Goal: Transaction & Acquisition: Purchase product/service

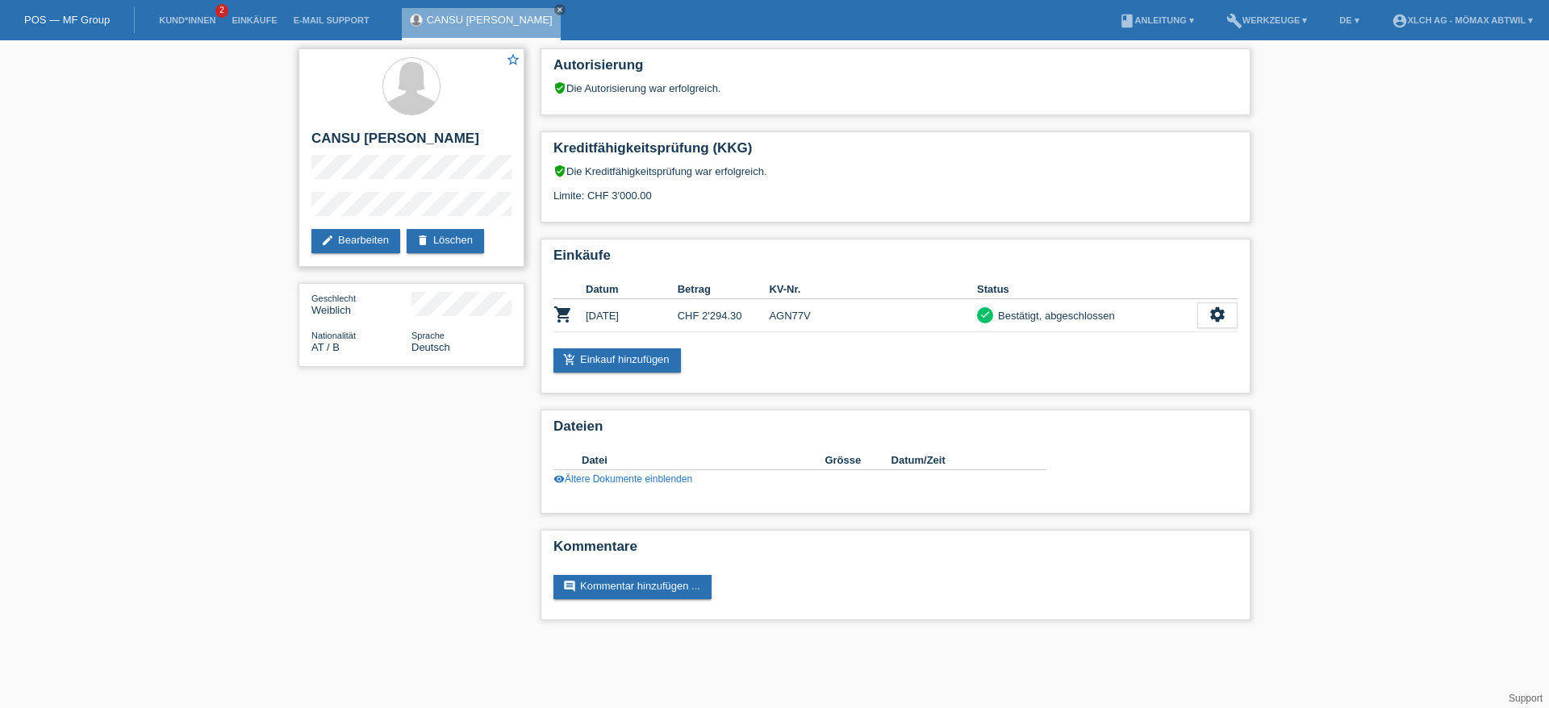
click at [328, 148] on h2 "CANSU [PERSON_NAME]" at bounding box center [411, 143] width 200 height 24
click at [328, 149] on h2 "CANSU [PERSON_NAME]" at bounding box center [411, 143] width 200 height 24
copy h2 "KARABULUT"
click at [631, 363] on link "add_shopping_cart Einkauf hinzufügen" at bounding box center [617, 361] width 127 height 24
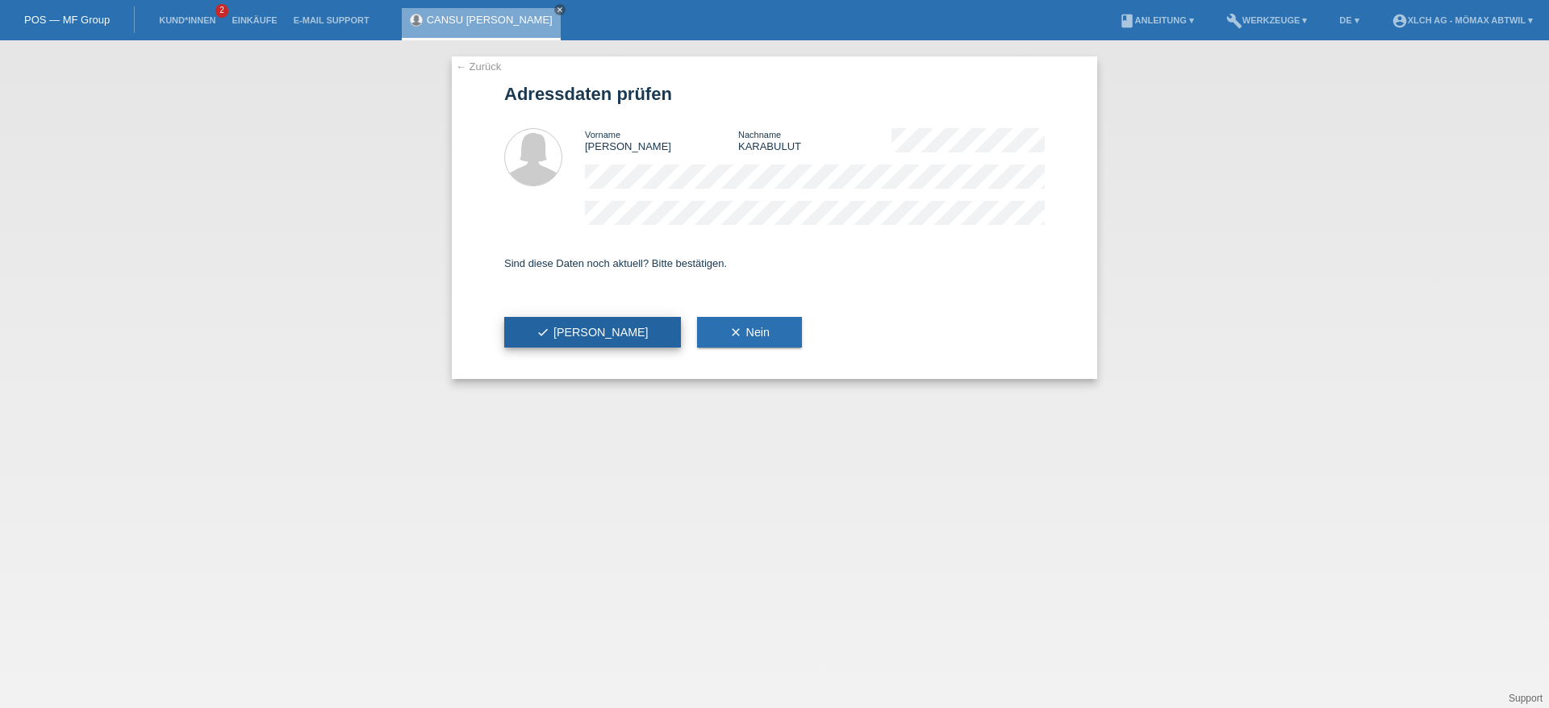
click at [540, 338] on icon "check" at bounding box center [543, 332] width 13 height 13
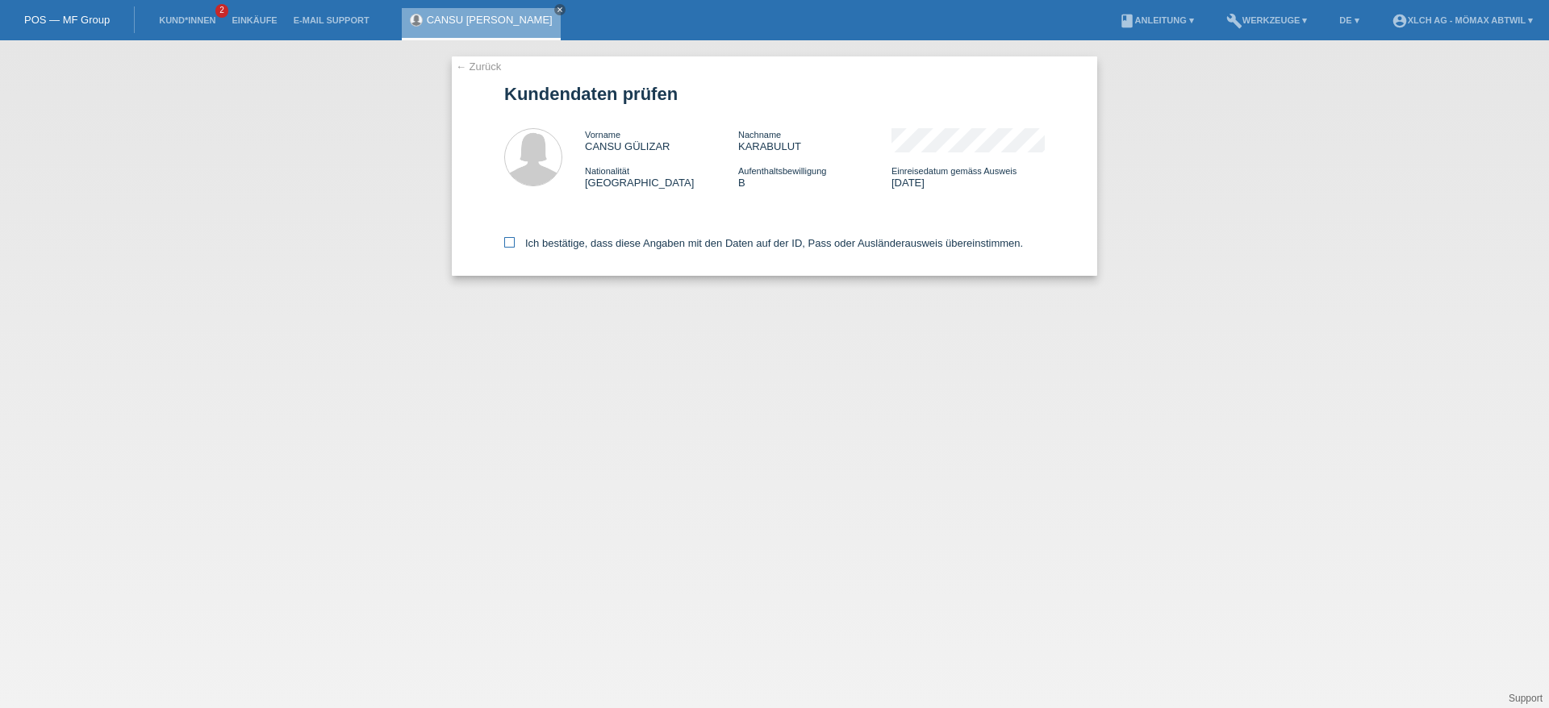
click at [742, 238] on label "Ich bestätige, dass diese Angaben mit den Daten auf der ID, Pass oder Ausländer…" at bounding box center [763, 243] width 519 height 12
click at [515, 238] on input "Ich bestätige, dass diese Angaben mit den Daten auf der ID, Pass oder Ausländer…" at bounding box center [509, 242] width 10 height 10
checkbox input "true"
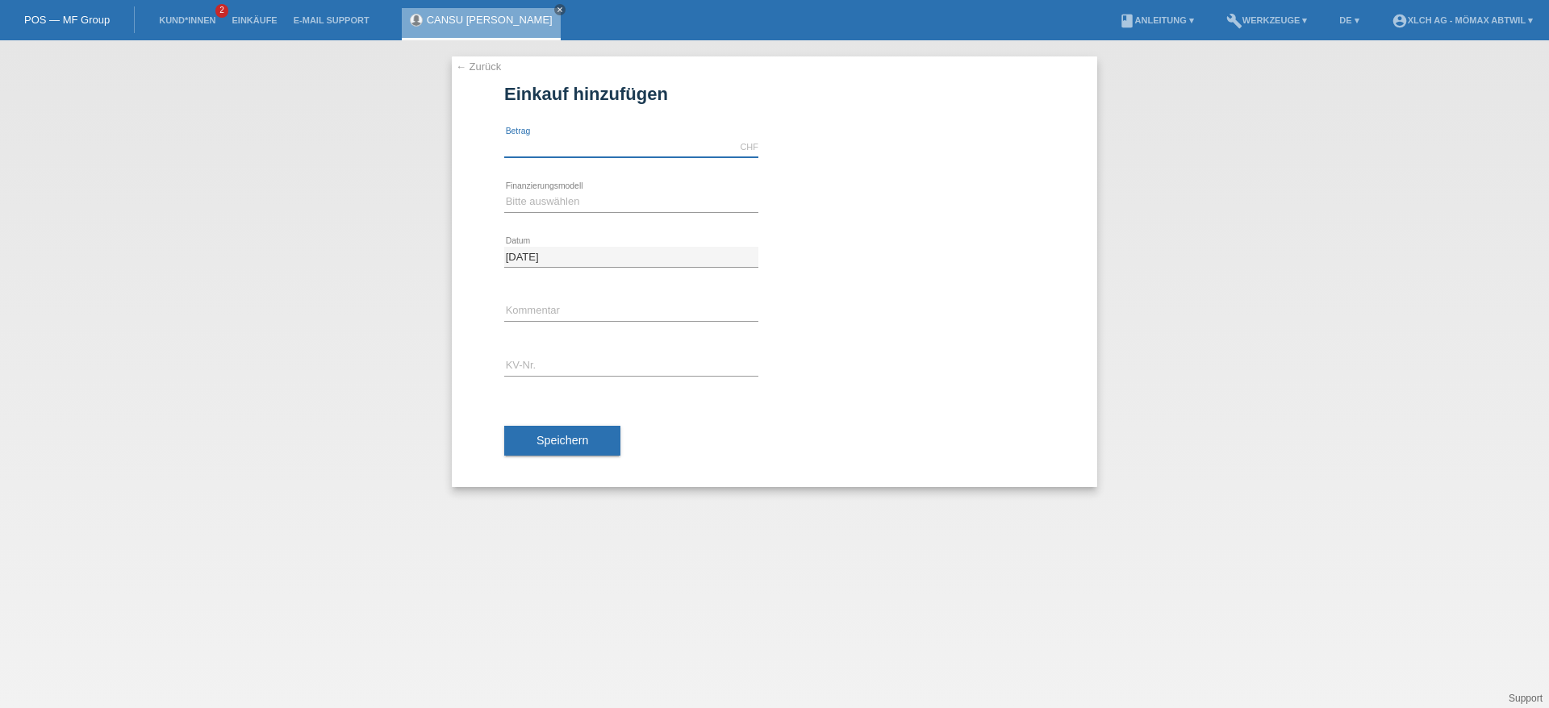
click at [581, 147] on input "text" at bounding box center [631, 147] width 254 height 20
type input "846.60"
click at [620, 208] on select "Bitte auswählen Kauf auf Rechnung mit Teilzahlungsoption Fixe Raten - Zinsübern…" at bounding box center [631, 201] width 254 height 19
click at [1005, 331] on div "error Kommentar" at bounding box center [774, 312] width 541 height 55
click at [673, 214] on div "Bitte auswählen Kauf auf Rechnung mit Teilzahlungsoption Fixe Raten - Zinsübern…" at bounding box center [631, 202] width 254 height 55
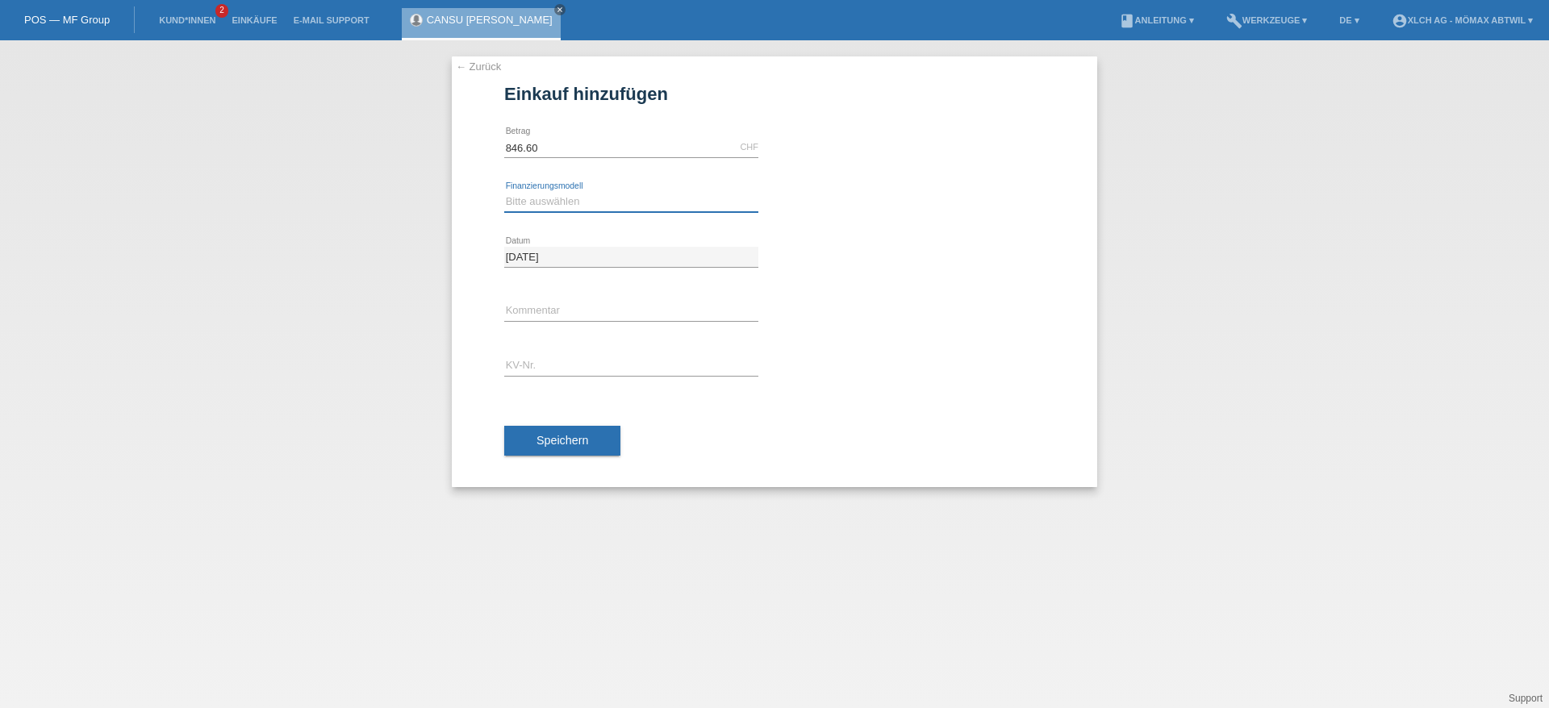
click at [523, 202] on select "Bitte auswählen Kauf auf Rechnung mit Teilzahlungsoption Fixe Raten - Zinsübern…" at bounding box center [631, 201] width 254 height 19
select select "112"
click at [504, 192] on select "Bitte auswählen Kauf auf Rechnung mit Teilzahlungsoption Fixe Raten - Zinsübern…" at bounding box center [631, 201] width 254 height 19
drag, startPoint x: 541, startPoint y: 308, endPoint x: 550, endPoint y: 307, distance: 8.9
click at [545, 307] on input "text" at bounding box center [631, 312] width 254 height 20
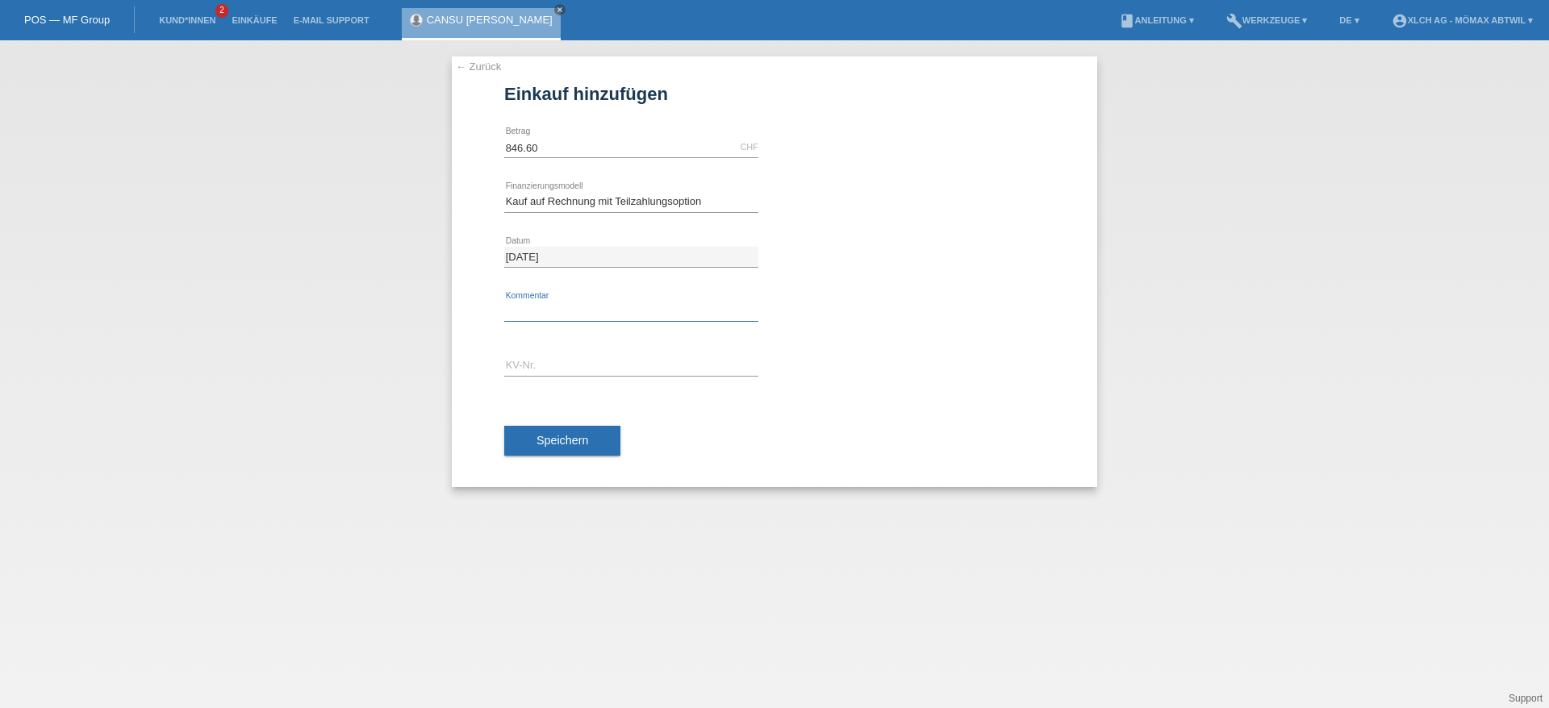
type input "2SDG"
drag, startPoint x: 572, startPoint y: 369, endPoint x: 641, endPoint y: 376, distance: 69.8
click at [572, 369] on input "text" at bounding box center [631, 367] width 254 height 20
type input "AGNH8F"
click at [584, 448] on button "Speichern" at bounding box center [562, 441] width 116 height 31
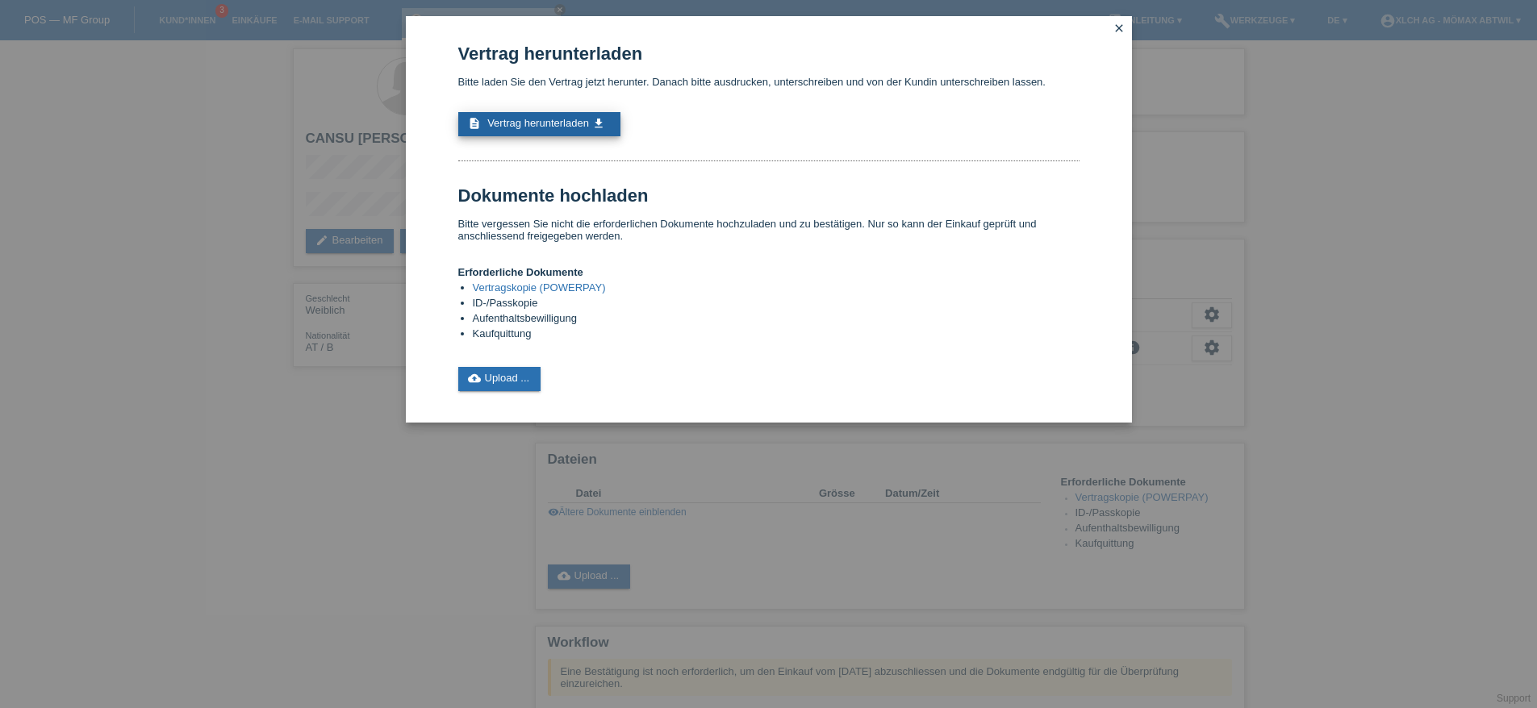
click at [577, 123] on span "Vertrag herunterladen" at bounding box center [538, 123] width 102 height 12
click at [495, 386] on link "cloud_upload Upload ..." at bounding box center [499, 379] width 83 height 24
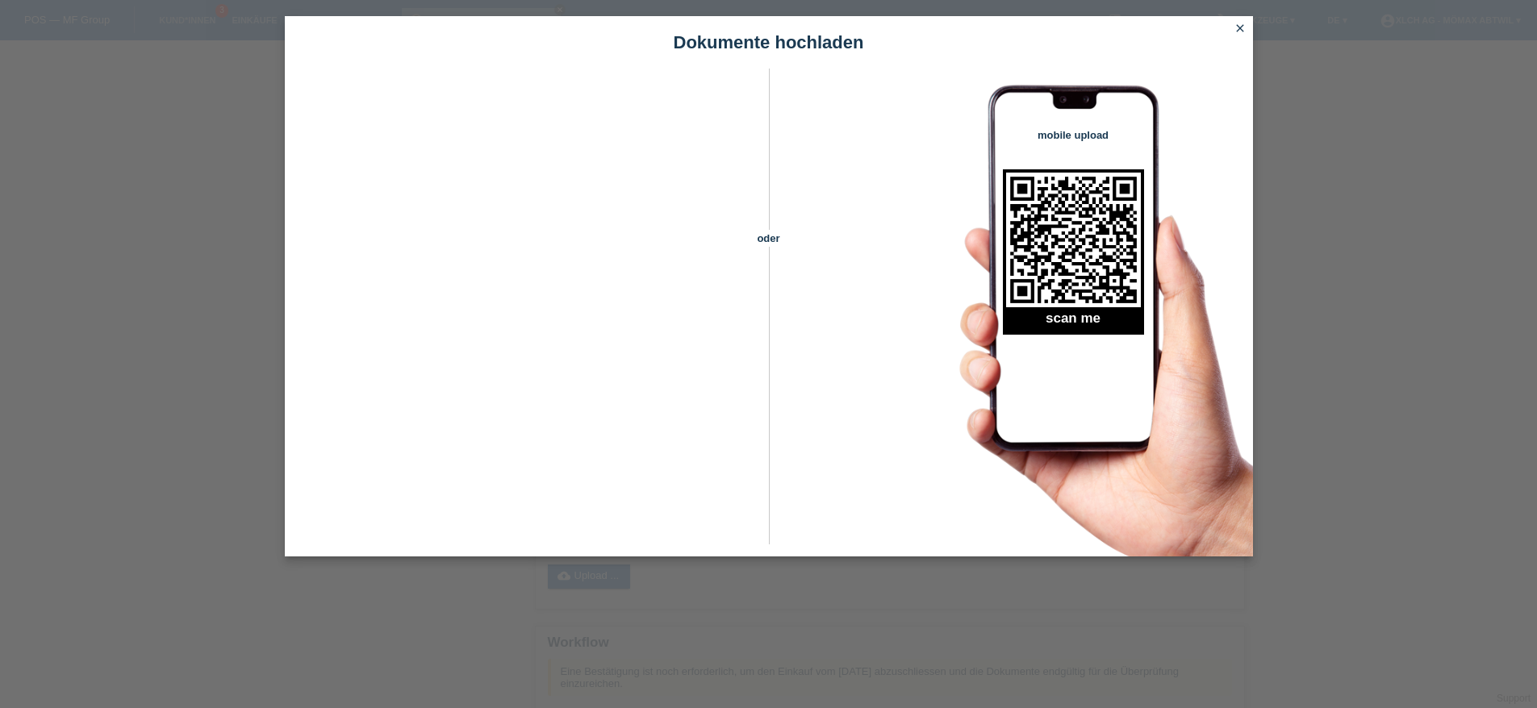
click at [1241, 27] on icon "close" at bounding box center [1240, 28] width 13 height 13
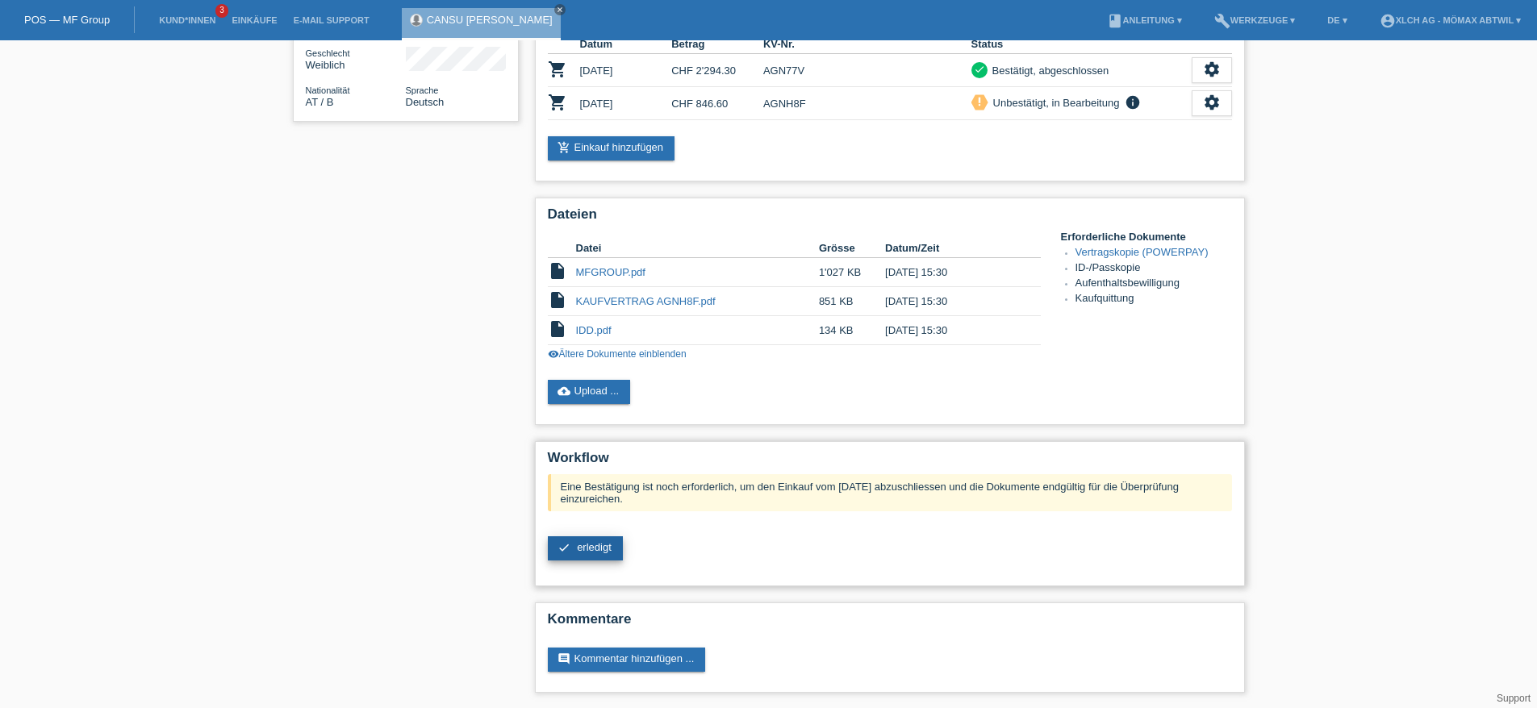
scroll to position [246, 0]
click at [595, 550] on span "erledigt" at bounding box center [594, 547] width 35 height 12
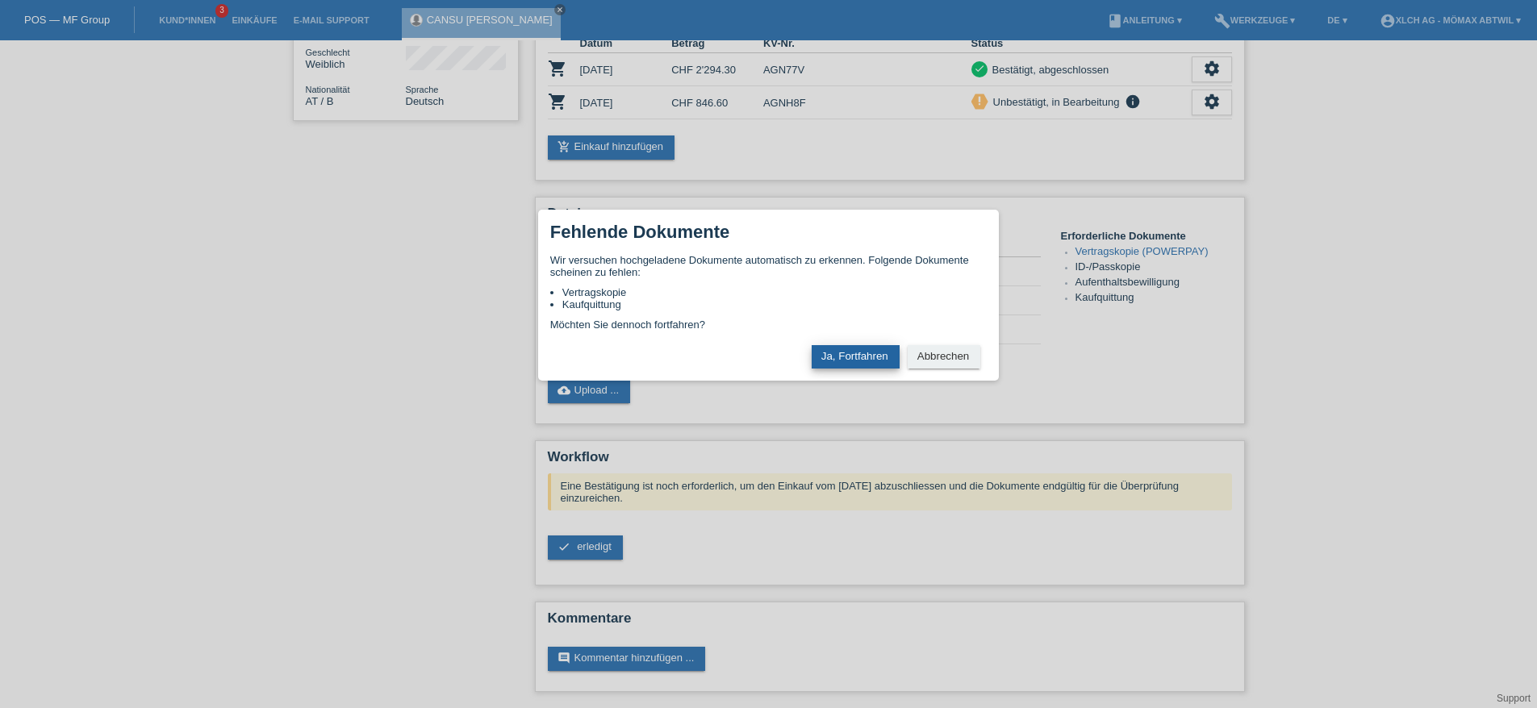
click at [863, 350] on button "Ja, Fortfahren" at bounding box center [856, 356] width 88 height 23
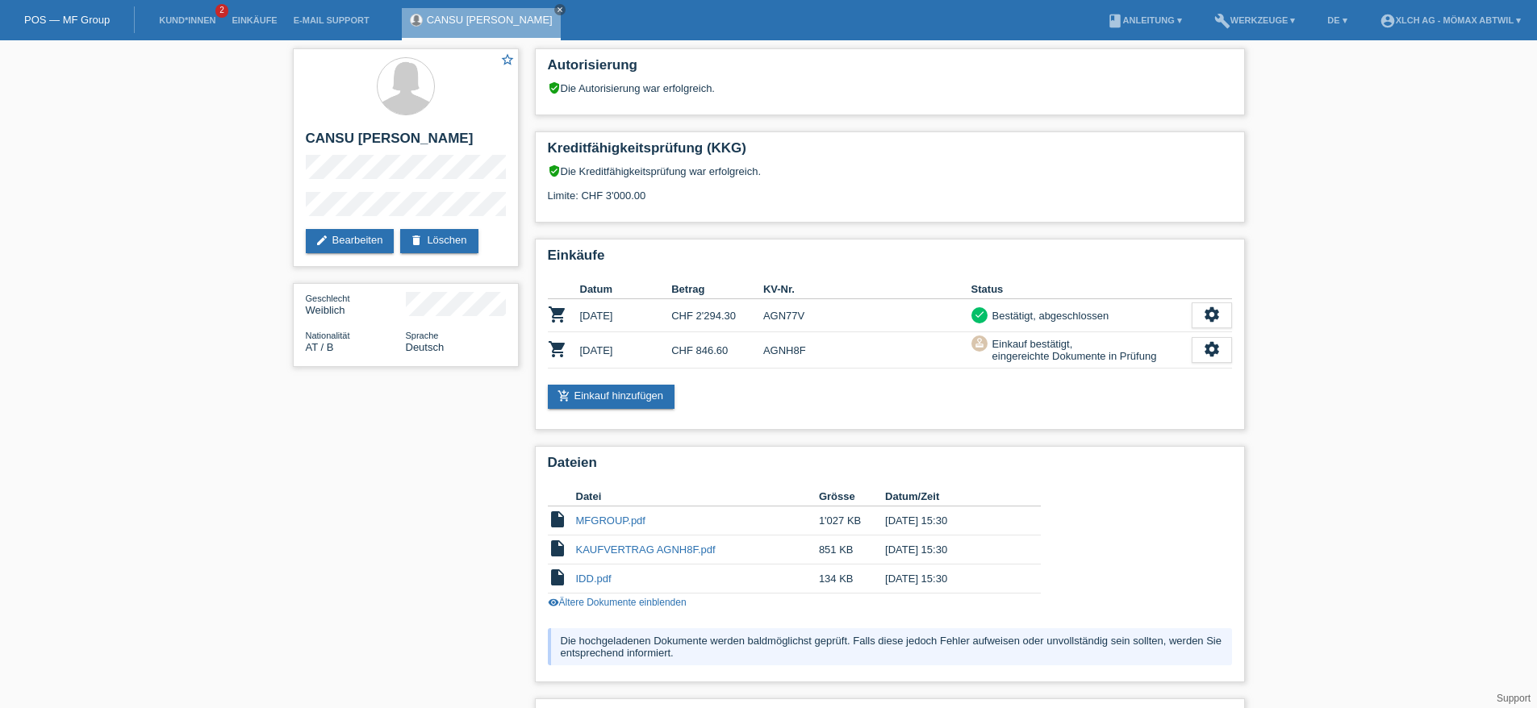
scroll to position [97, 0]
